Goal: Navigation & Orientation: Find specific page/section

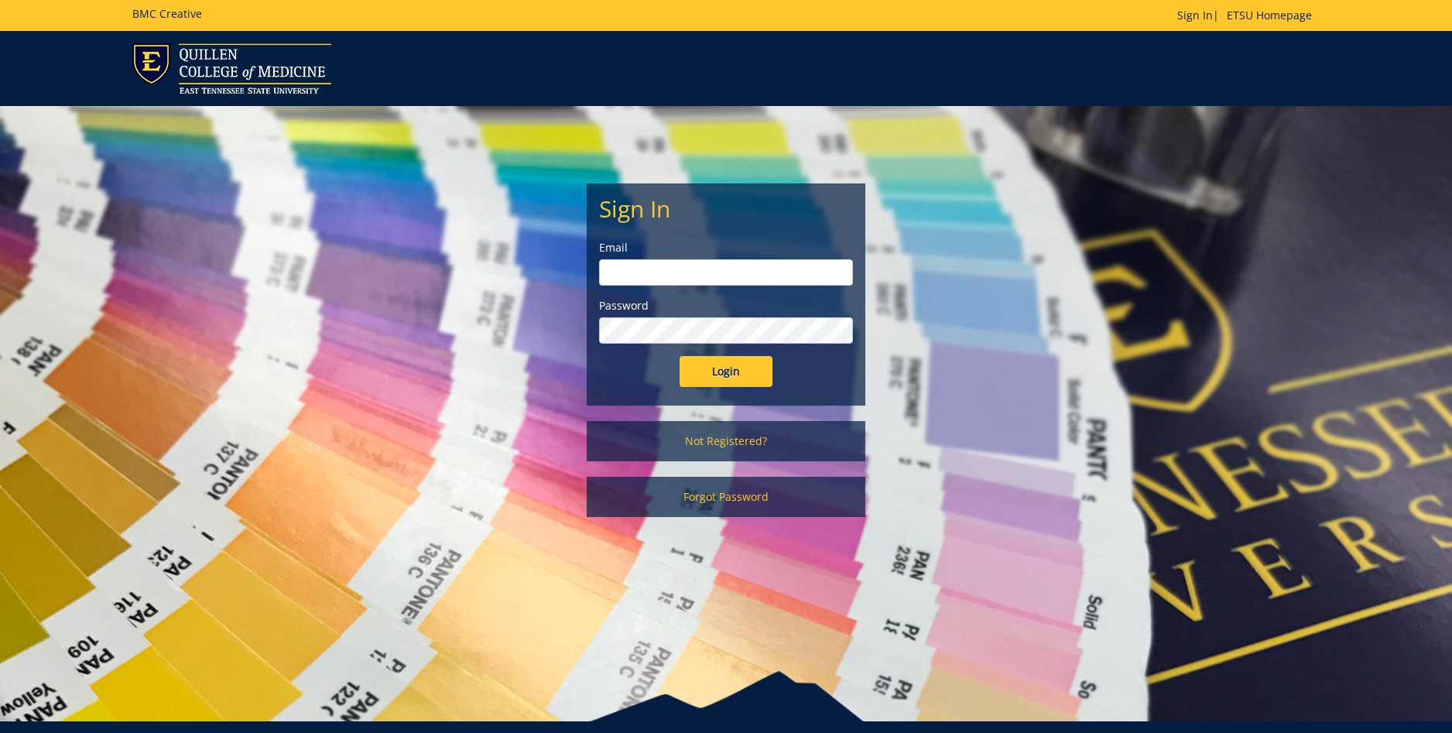
type input "[EMAIL_ADDRESS][DOMAIN_NAME]"
click at [722, 371] on input "Login" at bounding box center [725, 371] width 93 height 31
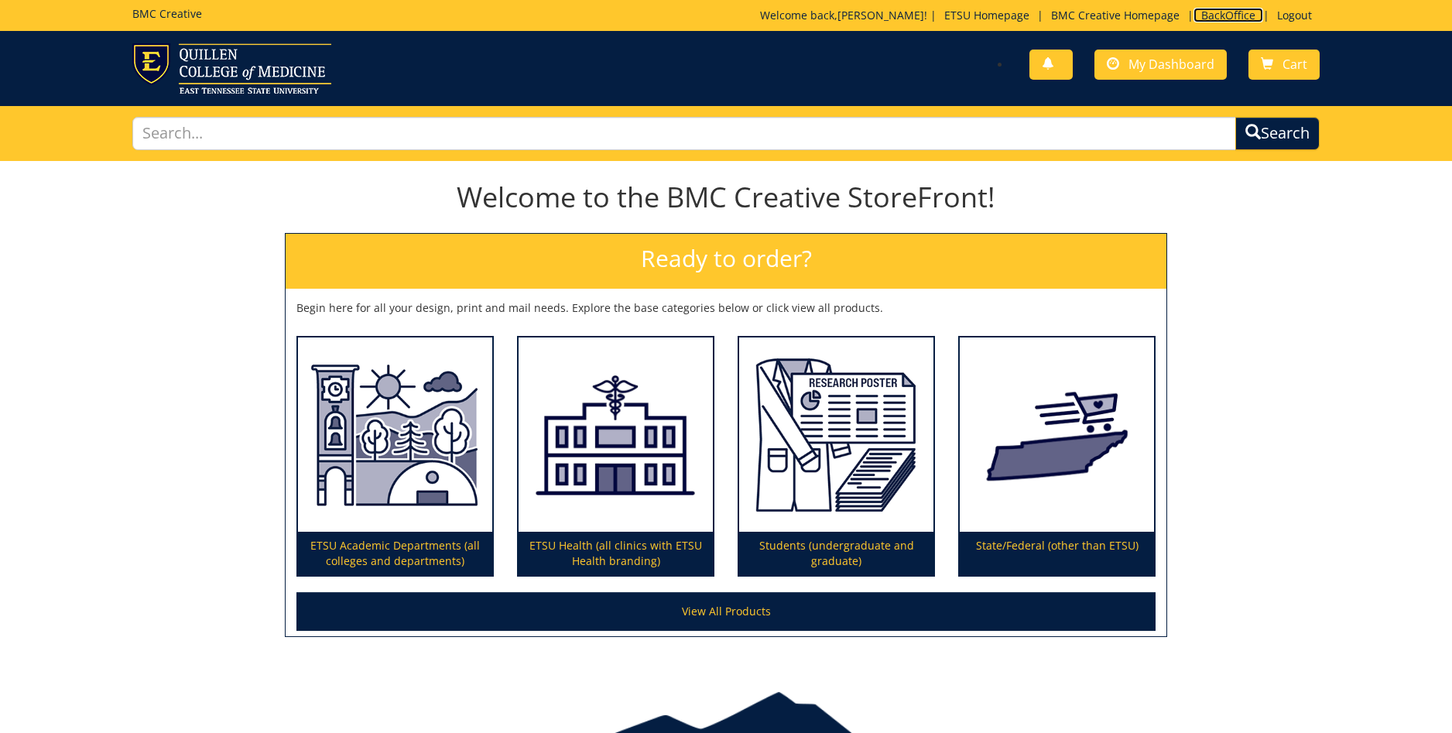
click at [1200, 11] on link "BackOffice" at bounding box center [1228, 15] width 70 height 15
